Goal: Navigation & Orientation: Go to known website

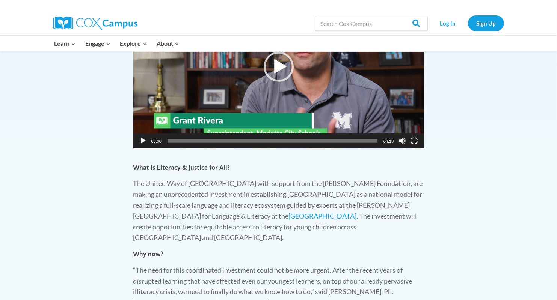
scroll to position [447, 0]
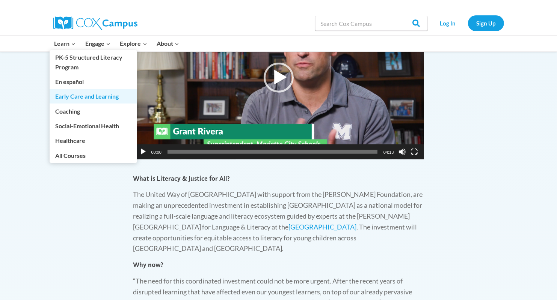
click at [85, 99] on link "Early Care and Learning" at bounding box center [93, 96] width 87 height 14
